Goal: Navigation & Orientation: Understand site structure

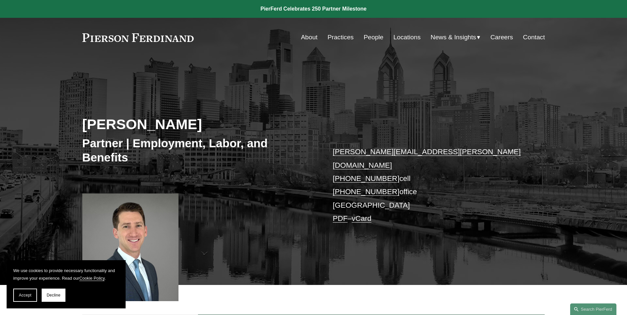
click at [373, 38] on link "People" at bounding box center [374, 37] width 20 height 13
click at [409, 36] on link "Locations" at bounding box center [406, 37] width 27 height 13
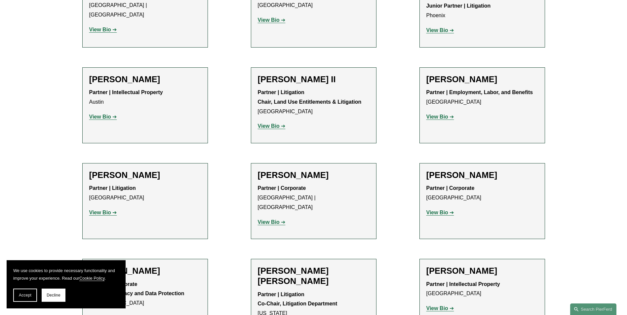
scroll to position [892, 0]
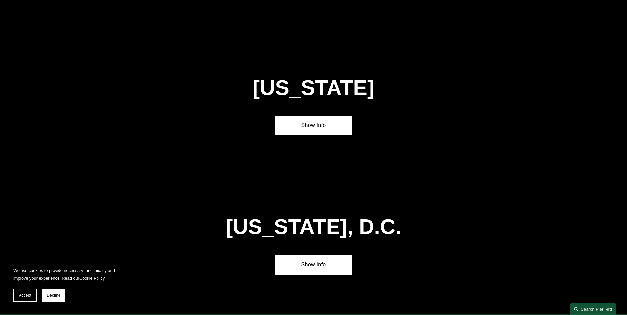
scroll to position [2784, 0]
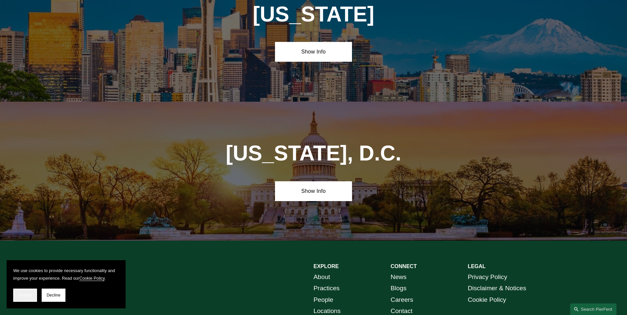
click at [22, 294] on span "Accept" at bounding box center [25, 295] width 13 height 5
